Goal: Information Seeking & Learning: Learn about a topic

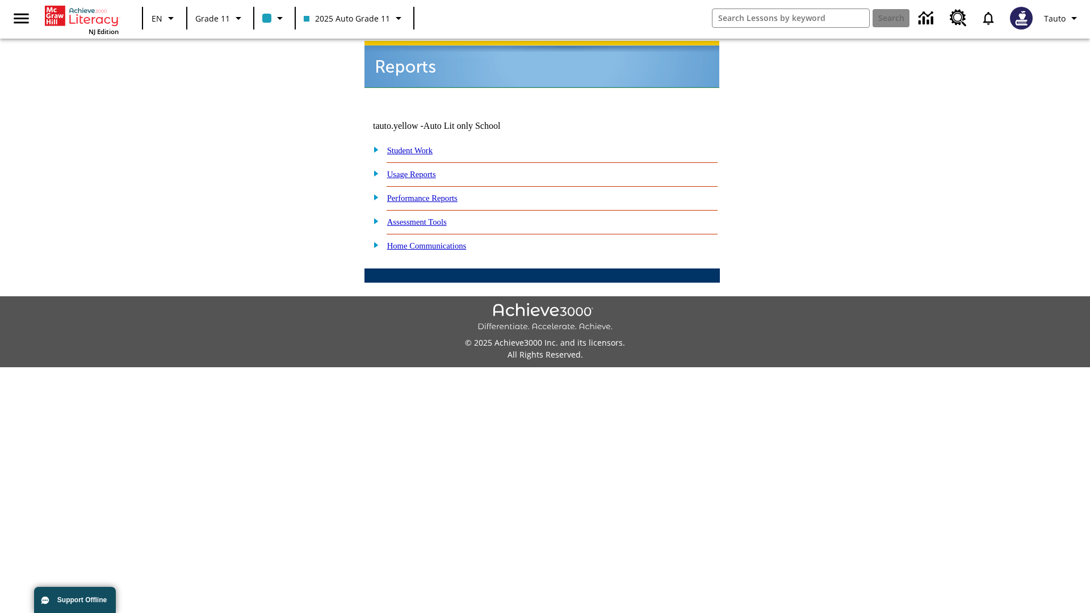
click at [419, 170] on link "Usage Reports" at bounding box center [411, 174] width 49 height 9
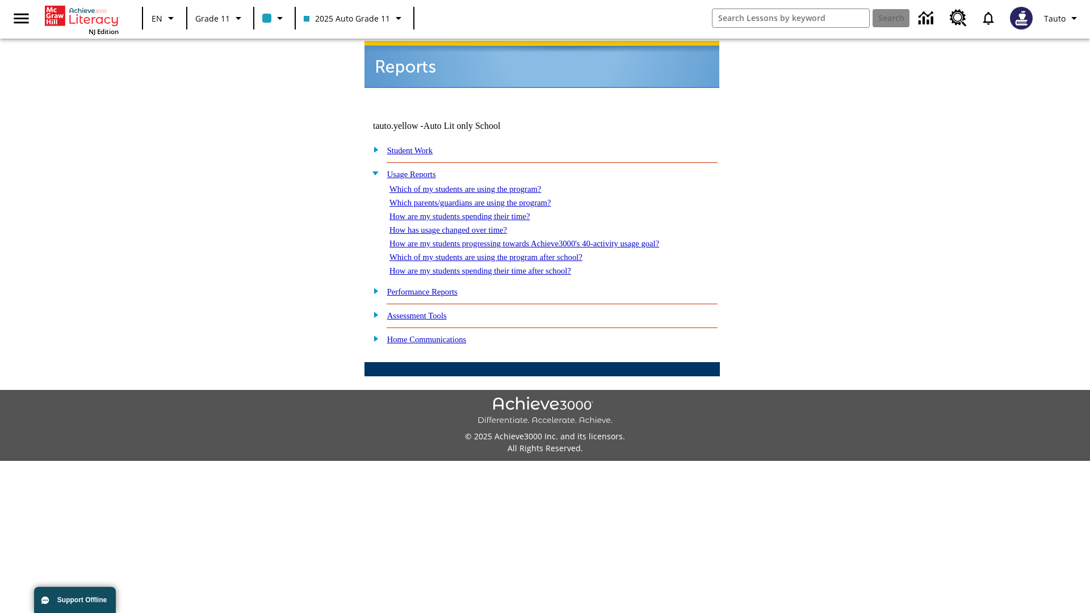
click at [477, 184] on link "Which of my students are using the program?" at bounding box center [465, 188] width 152 height 9
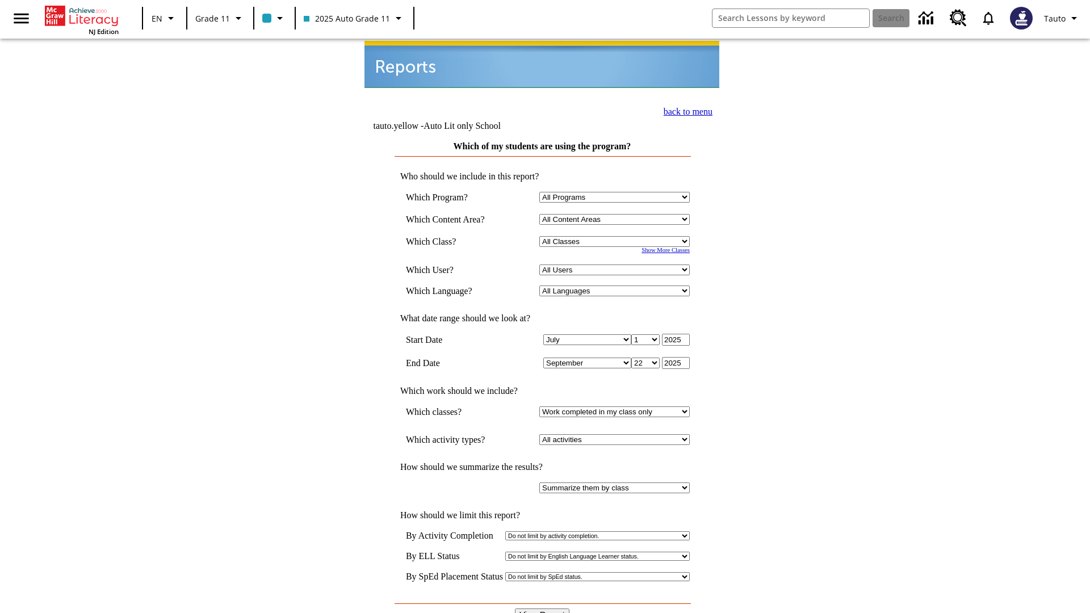
select select "11133141"
select select "21437114"
click at [543, 609] on input "View Report" at bounding box center [542, 615] width 54 height 12
click at [685, 110] on link "back to menu" at bounding box center [688, 112] width 49 height 10
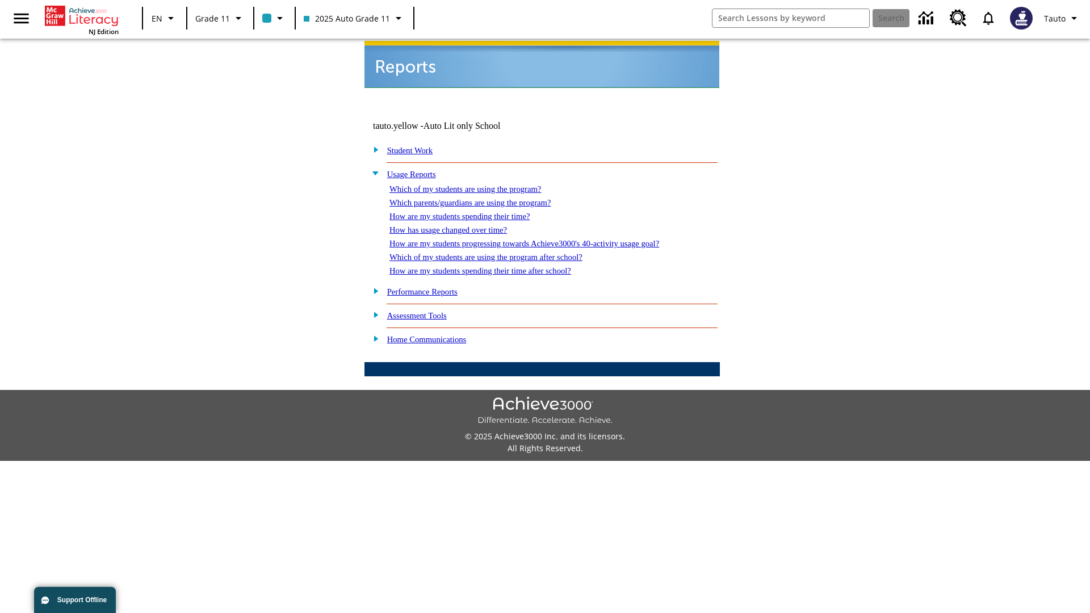
click at [483, 198] on link "Which parents/guardians are using the program?" at bounding box center [469, 202] width 161 height 9
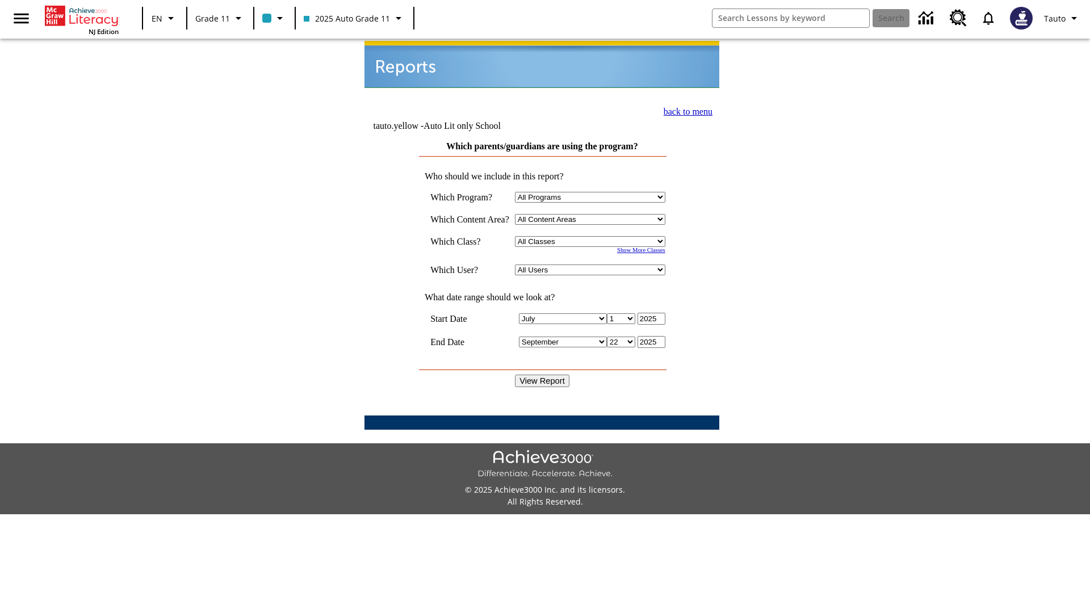
click at [593, 236] on select "Select a Class: All Classes 2025 Auto Grade 11 205 Auto Grade 11 Room 123 Empty…" at bounding box center [590, 241] width 150 height 11
select select "11133141"
select select "21437114"
click at [543, 375] on input "View Report" at bounding box center [542, 381] width 54 height 12
click at [685, 110] on link "back to menu" at bounding box center [688, 112] width 49 height 10
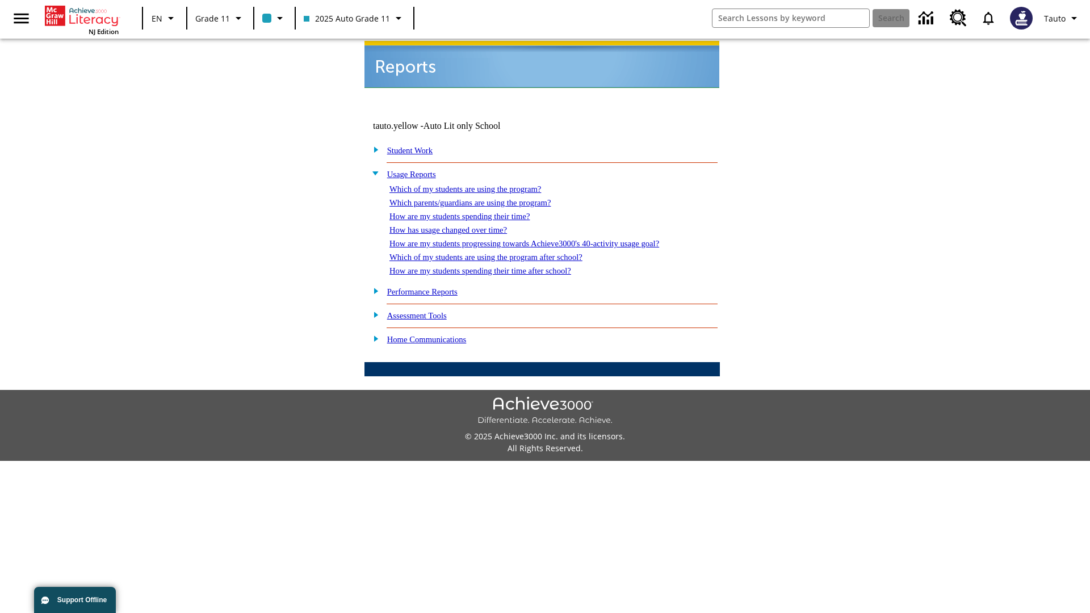
click at [471, 212] on link "How are my students spending their time?" at bounding box center [459, 216] width 140 height 9
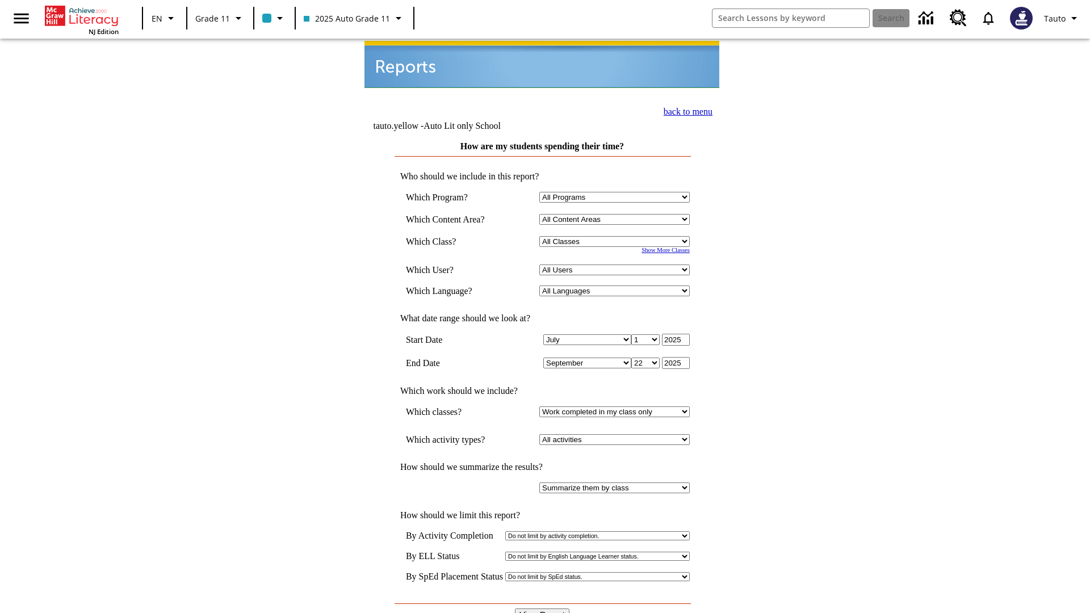
click at [616, 236] on select "Select a Class: All Classes 2025 Auto Grade 11 205 Auto Grade 11 Room 123 Empty…" at bounding box center [614, 241] width 150 height 11
select select "11133141"
select select "21437114"
click at [543, 609] on input "View Report" at bounding box center [542, 615] width 54 height 12
click at [685, 110] on link "back to menu" at bounding box center [688, 112] width 49 height 10
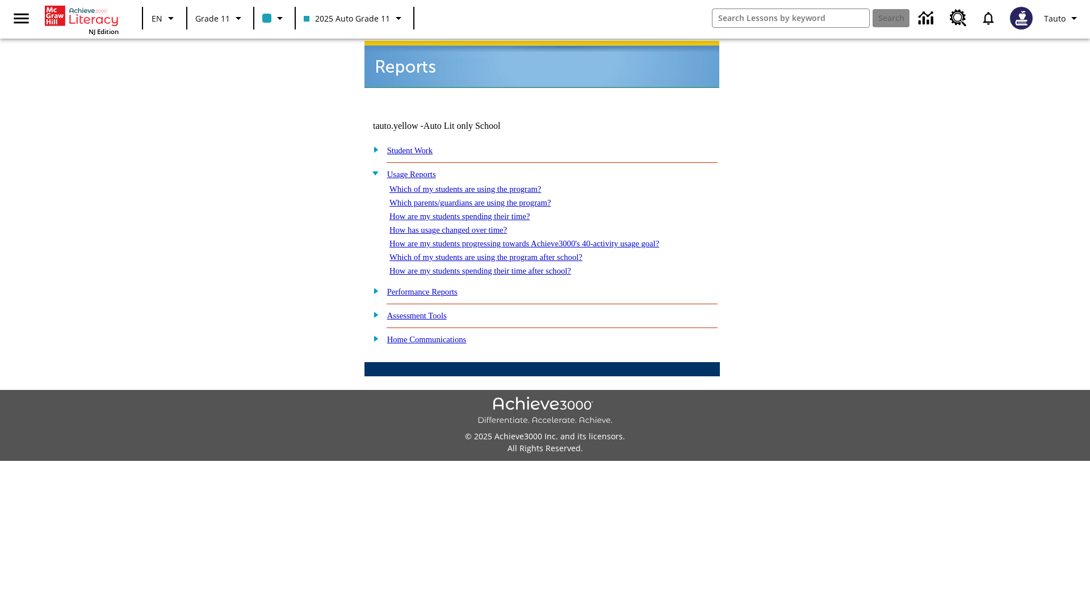
click at [458, 225] on link "How has usage changed over time?" at bounding box center [448, 229] width 118 height 9
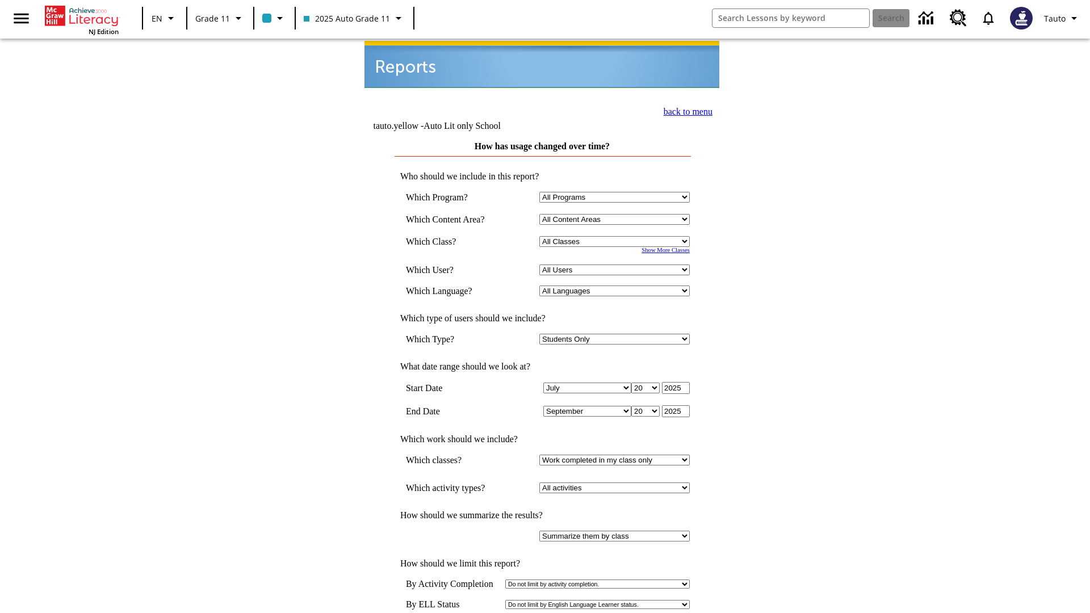
click at [616, 236] on select "Select a Class: All Classes 2025 Auto Grade 11 205 Auto Grade 11 Room 123 Empty…" at bounding box center [614, 241] width 150 height 11
select select "11133141"
click at [616, 265] on select "All Users Puma, Sautoen Puma, Sautoes Puma, Sautoss Twoclasses, Sautoen Twoscho…" at bounding box center [614, 270] width 150 height 11
select select "21437114"
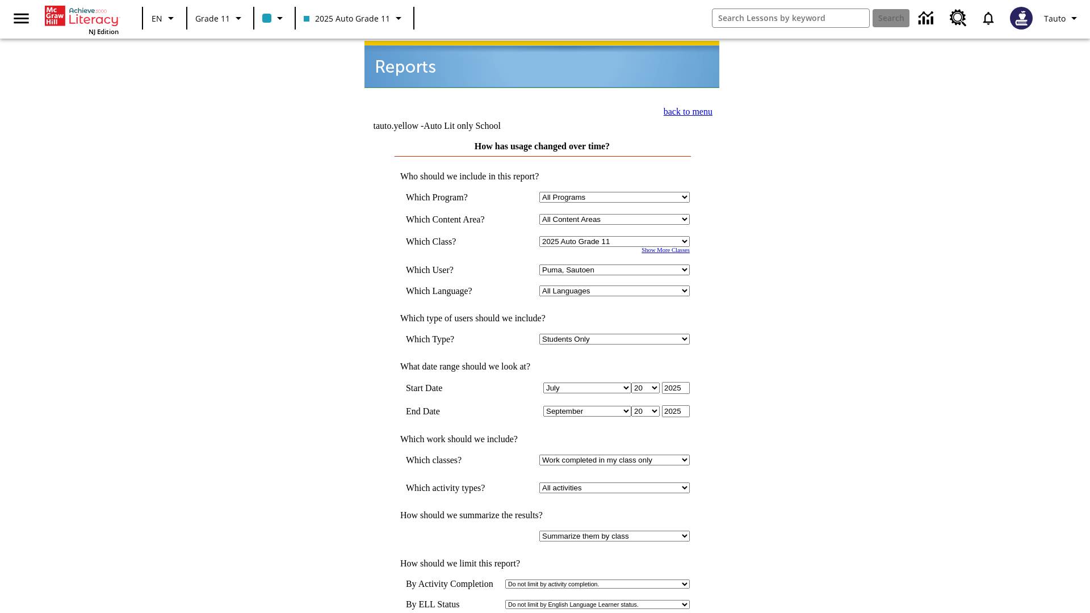
click at [685, 110] on link "back to menu" at bounding box center [688, 112] width 49 height 10
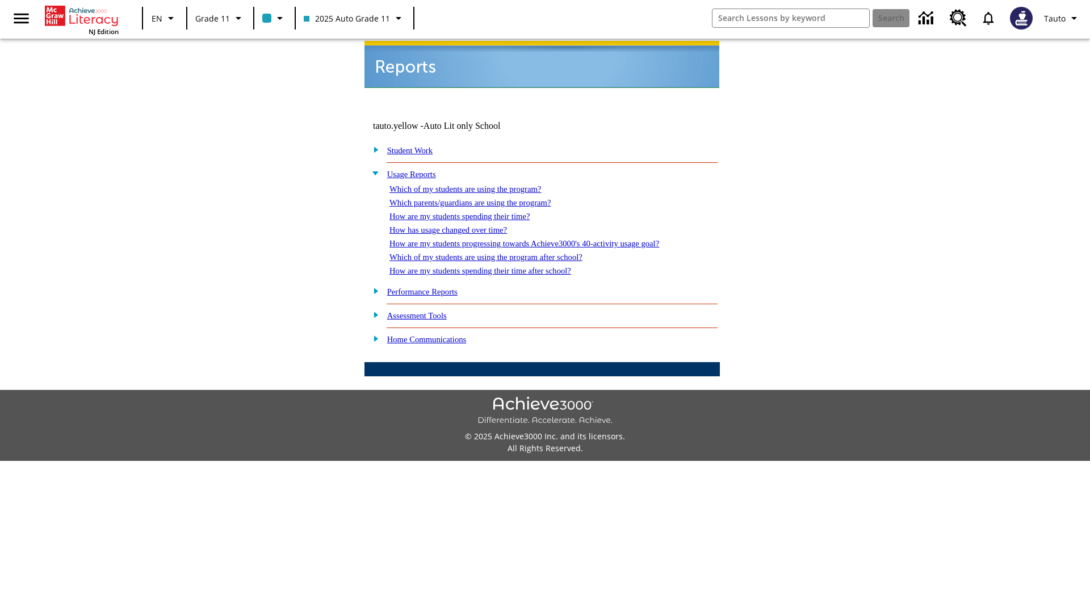
click at [544, 239] on link "How are my students progressing towards Achieve3000's 40-activity usage goal?" at bounding box center [524, 243] width 270 height 9
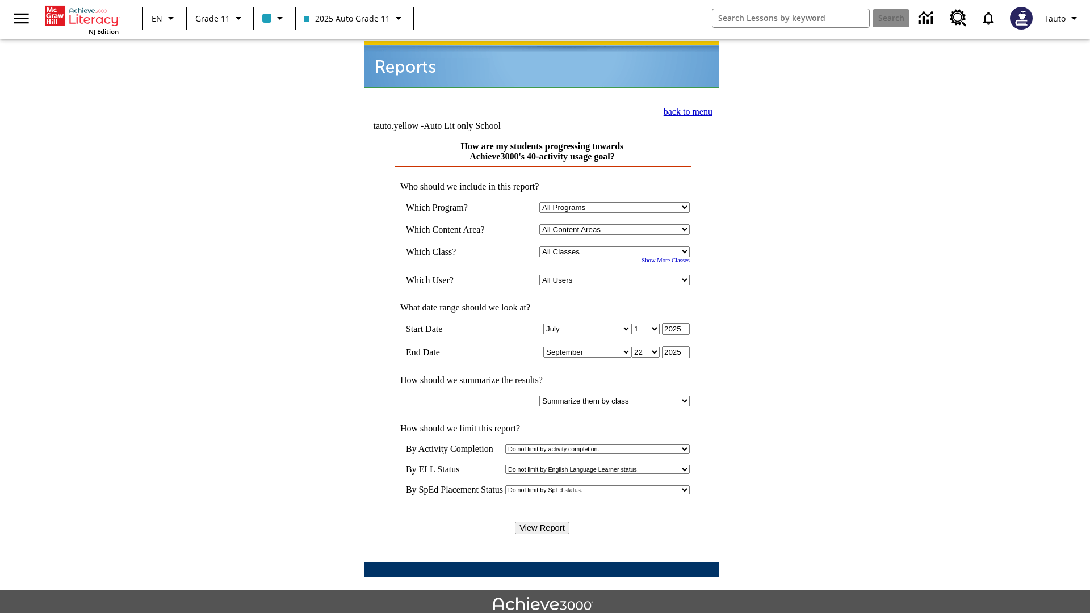
click at [616, 246] on select "Select a Class: All Classes 2025 Auto Grade 11 205 Auto Grade 11 Room 123 Empty…" at bounding box center [614, 251] width 150 height 11
select select "11133141"
select select "21437114"
click at [543, 522] on input "View Report" at bounding box center [542, 528] width 54 height 12
click at [685, 110] on link "back to menu" at bounding box center [688, 112] width 49 height 10
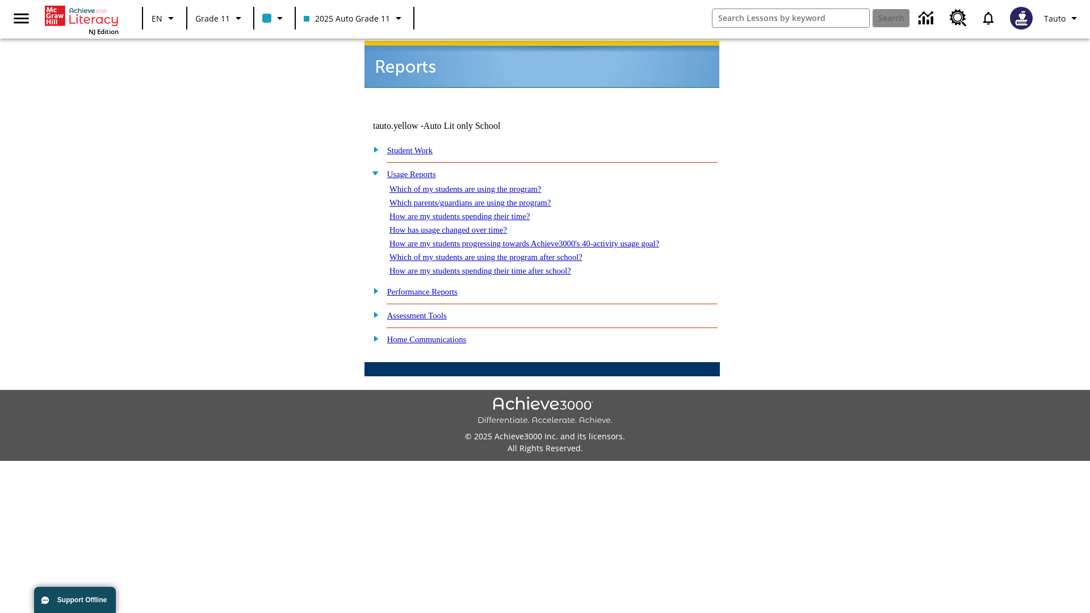
click at [500, 253] on link "Which of my students are using the program after school?" at bounding box center [485, 257] width 193 height 9
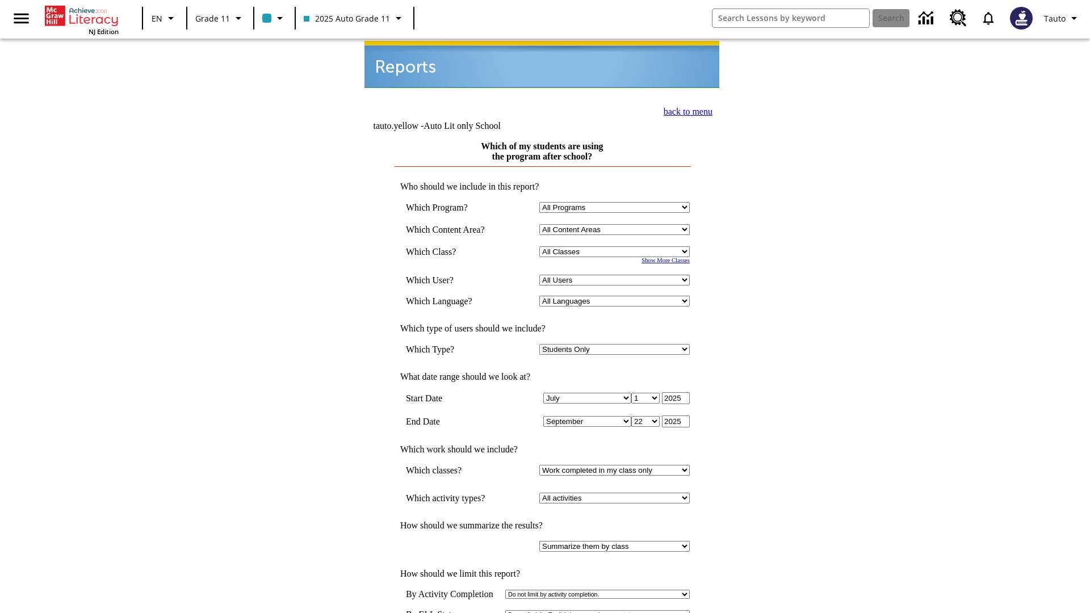
click at [616, 246] on select "Select a Class: All Classes 2025 Auto Grade 11 205 Auto Grade 11 Room 123 Empty…" at bounding box center [614, 251] width 150 height 11
select select "11133141"
click at [616, 275] on select "All Users Puma, Sautoen Puma, Sautoes Puma, Sautoss Twoclasses, Sautoen Twoscho…" at bounding box center [614, 280] width 150 height 11
select select "21437114"
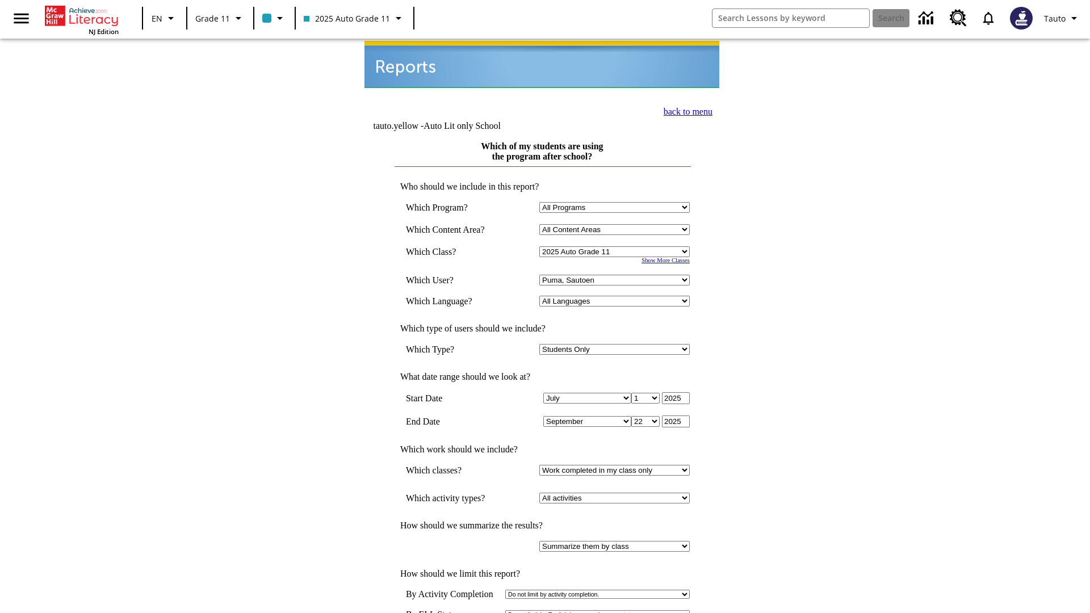
scroll to position [1, 0]
click at [685, 109] on link "back to menu" at bounding box center [688, 111] width 49 height 10
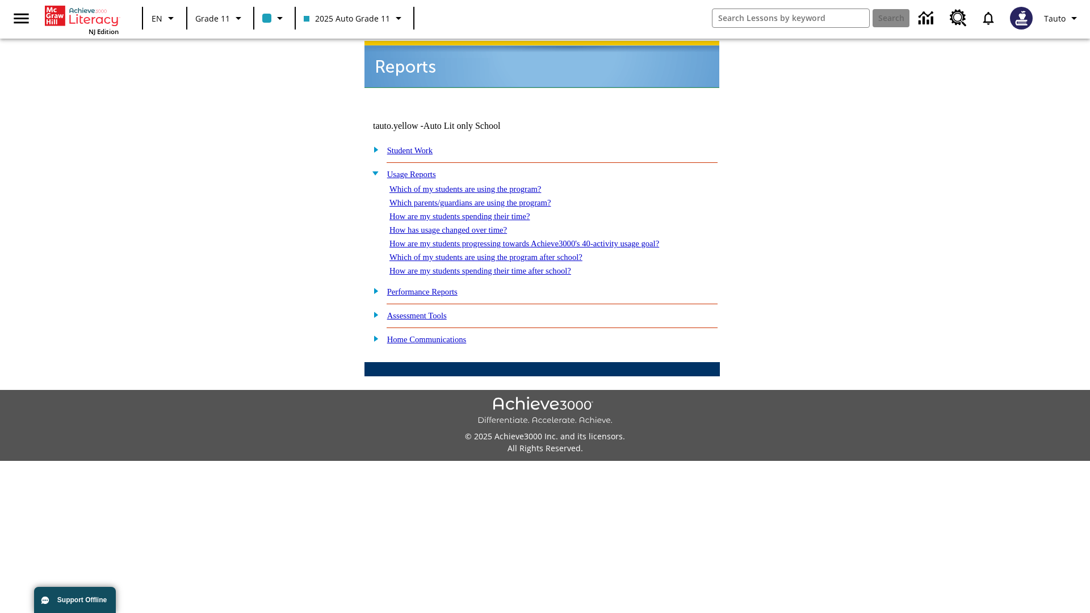
click at [494, 266] on link "How are my students spending their time after school?" at bounding box center [480, 270] width 182 height 9
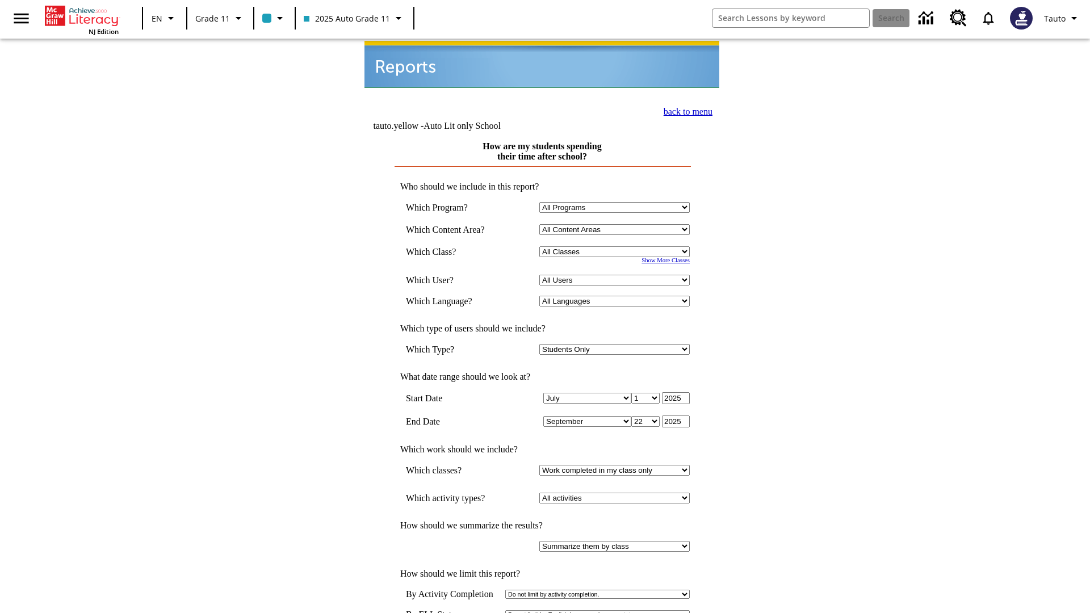
click at [616, 246] on select "Select a Class: All Classes 2025 Auto Grade 11 205 Auto Grade 11 Room 123 Empty…" at bounding box center [614, 251] width 150 height 11
select select "11133141"
select select "21437114"
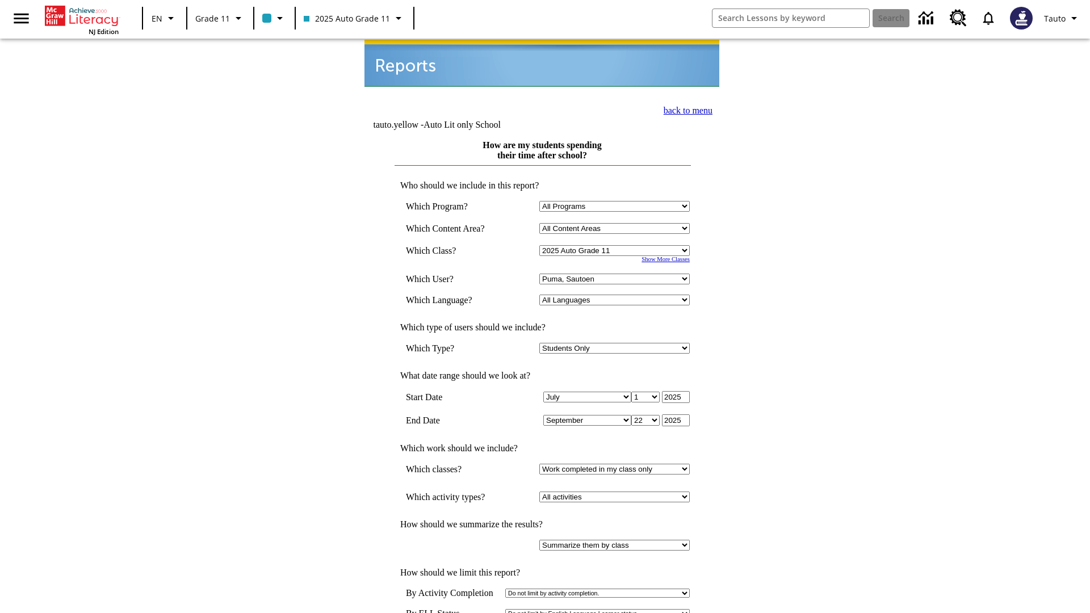
click at [685, 109] on link "back to menu" at bounding box center [688, 111] width 49 height 10
